Goal: Book appointment/travel/reservation

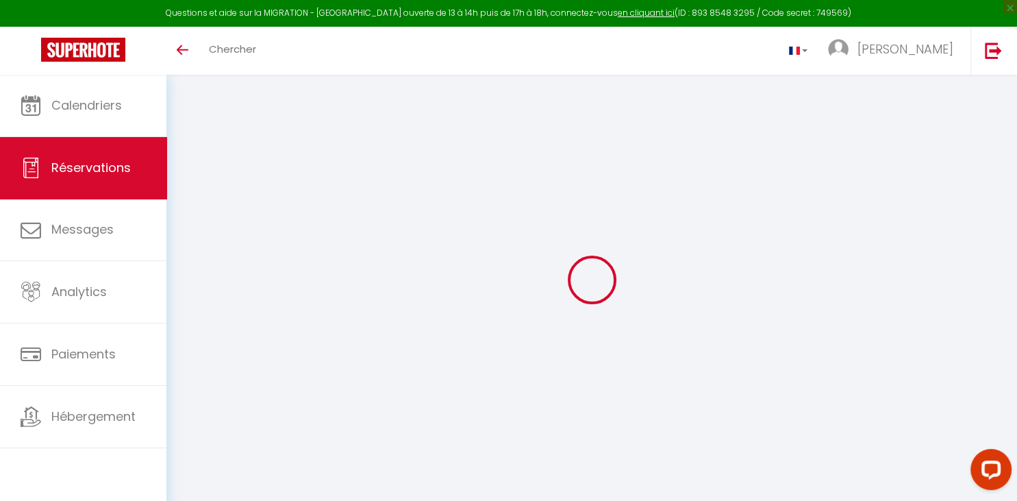
select select
checkbox input "false"
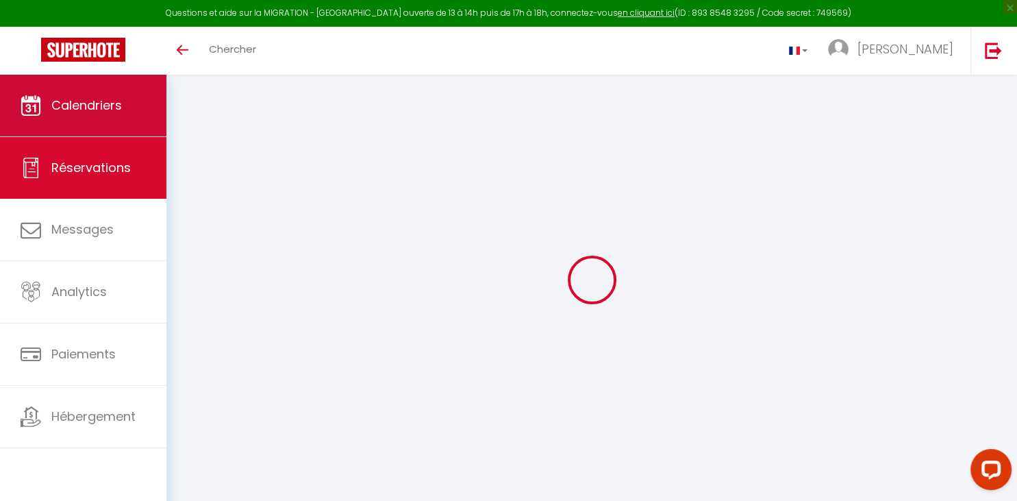
select select
checkbox input "false"
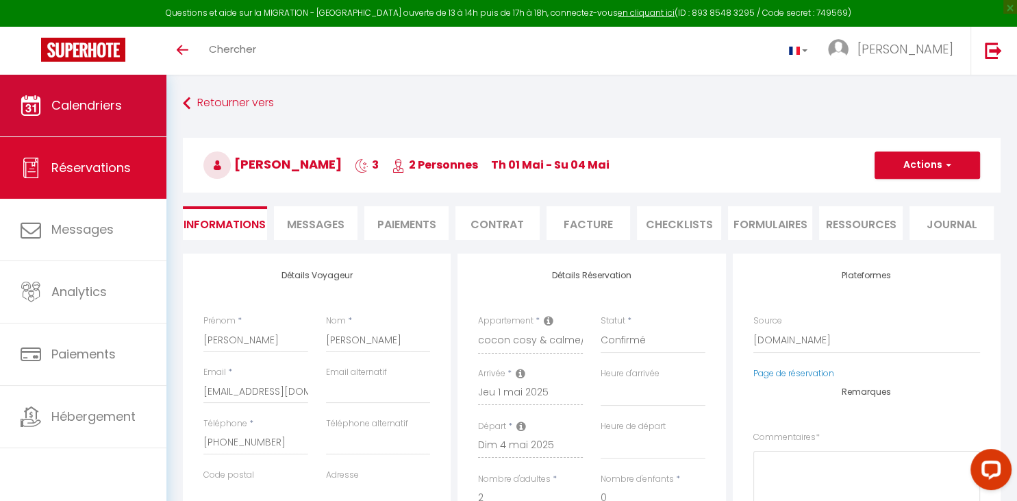
select select
checkbox input "false"
type textarea "** THIS RESERVATION HAS BEEN PRE-PAID ** Reservation has a cancellation grace p…"
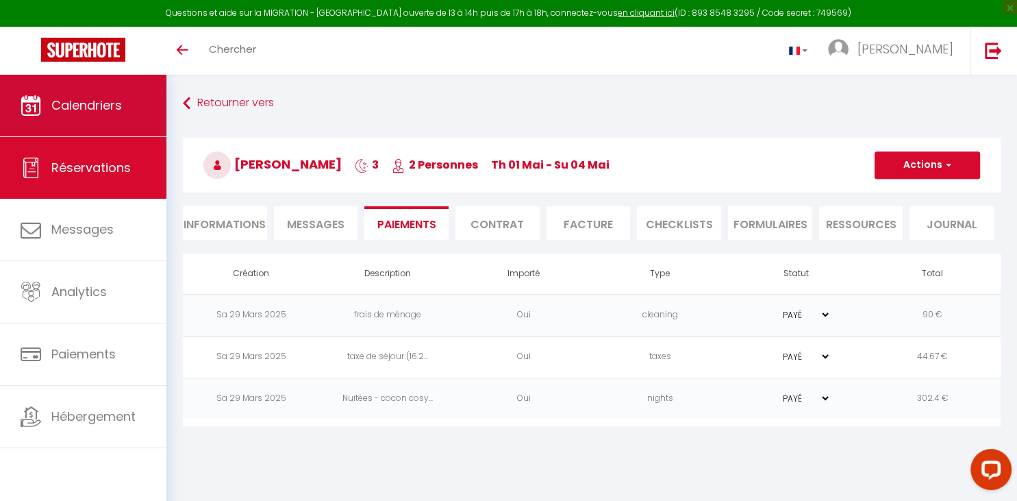
click at [118, 89] on link "Calendriers" at bounding box center [83, 106] width 166 height 62
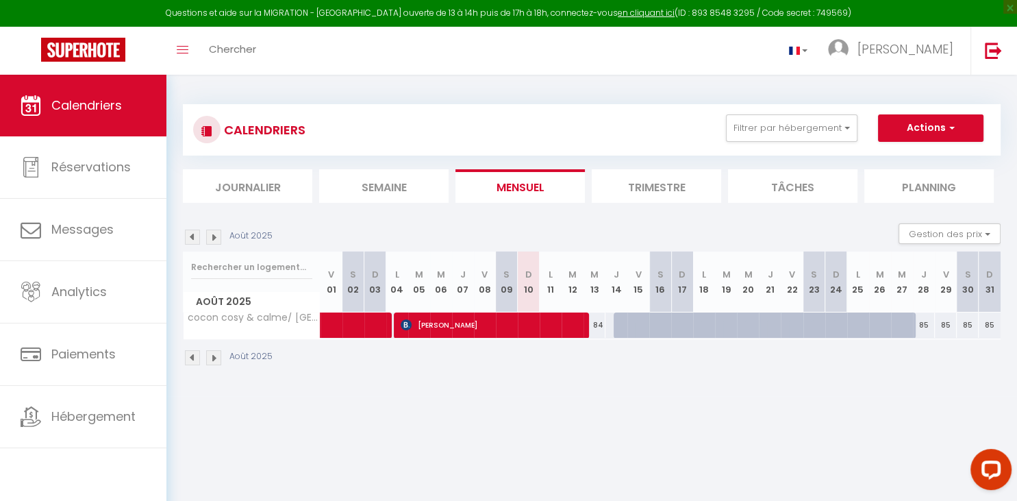
click at [212, 238] on img at bounding box center [213, 236] width 15 height 15
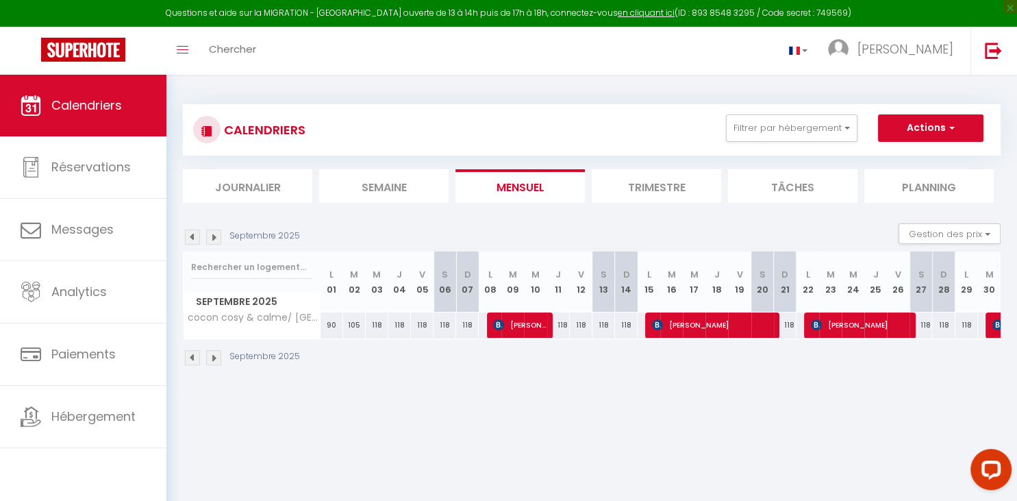
click at [212, 238] on img at bounding box center [213, 236] width 15 height 15
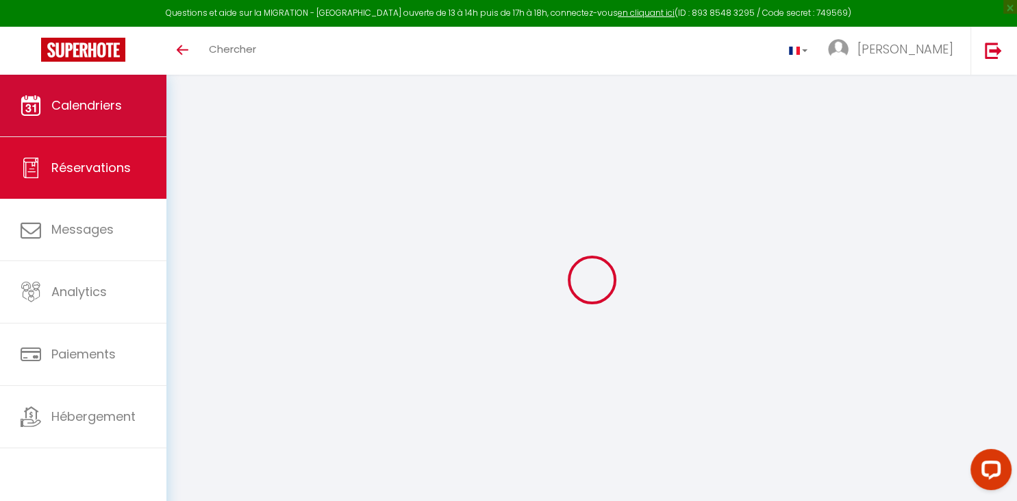
click at [127, 105] on link "Calendriers" at bounding box center [83, 106] width 166 height 62
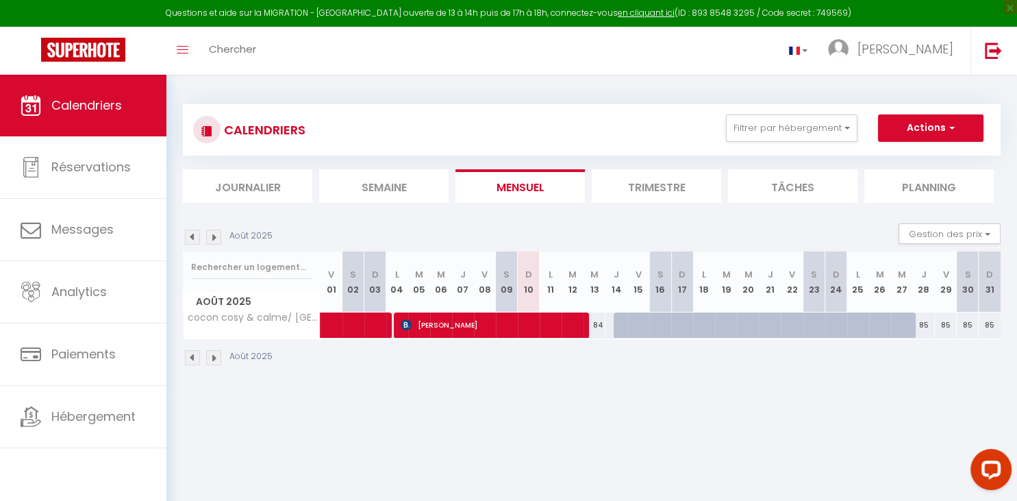
click at [215, 234] on img at bounding box center [213, 236] width 15 height 15
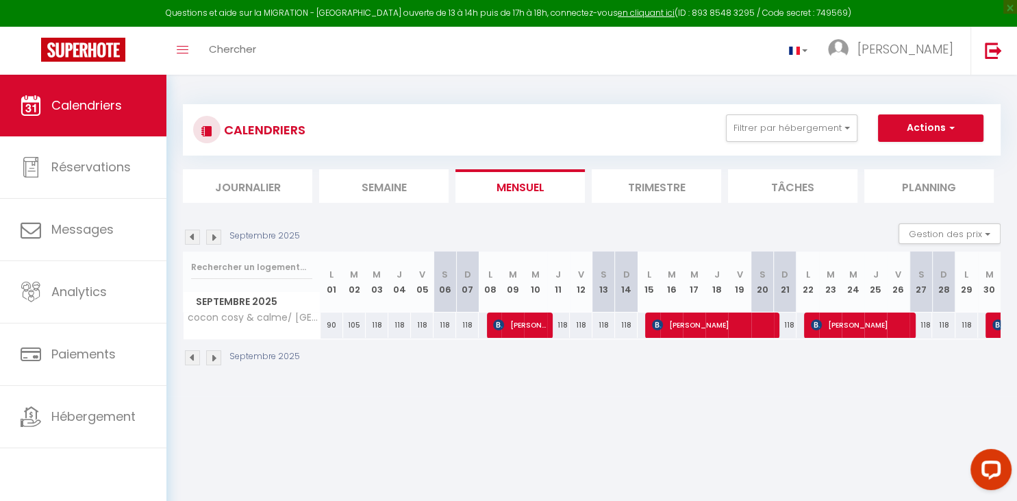
click at [215, 234] on img at bounding box center [213, 236] width 15 height 15
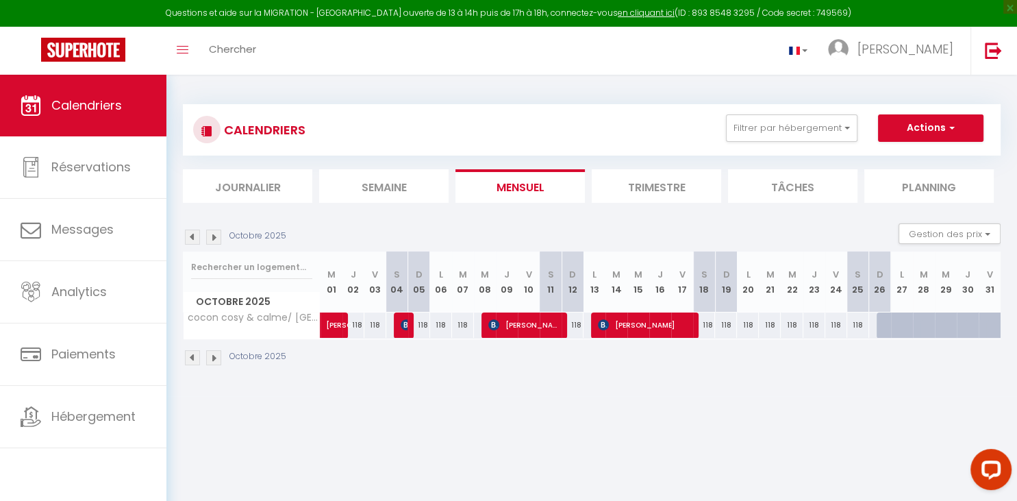
click at [215, 234] on img at bounding box center [213, 236] width 15 height 15
